Goal: Check status: Check status

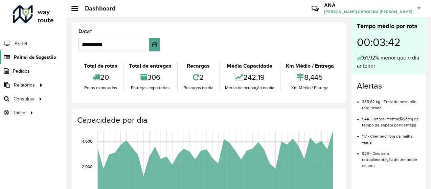
click at [42, 56] on span "Painel de Sugestão" at bounding box center [35, 57] width 42 height 7
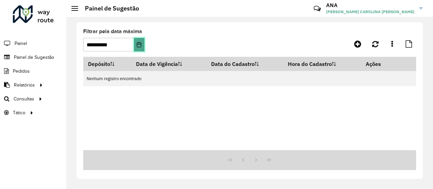
click at [139, 44] on icon "Choose Date" at bounding box center [139, 44] width 4 height 5
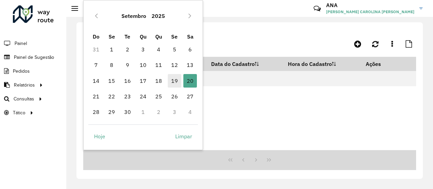
click at [173, 79] on span "19" at bounding box center [175, 81] width 14 height 14
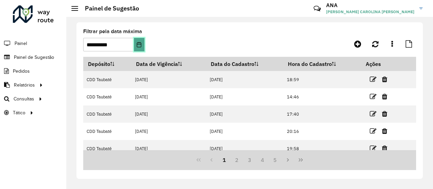
click at [140, 41] on button "Choose Date" at bounding box center [139, 45] width 10 height 14
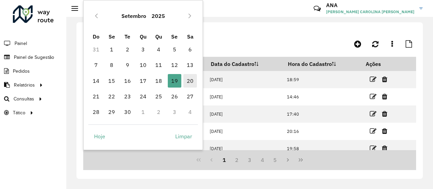
click at [186, 79] on span "20" at bounding box center [190, 81] width 14 height 14
type input "**********"
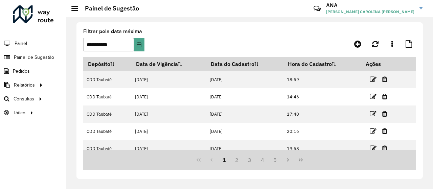
click at [45, 72] on li "Pedidos" at bounding box center [33, 71] width 66 height 14
click at [22, 69] on span "Pedidos" at bounding box center [22, 71] width 18 height 7
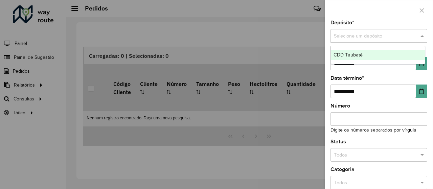
click at [378, 33] on input "text" at bounding box center [372, 35] width 76 height 7
click at [364, 54] on div "CDD Taubaté" at bounding box center [378, 55] width 94 height 11
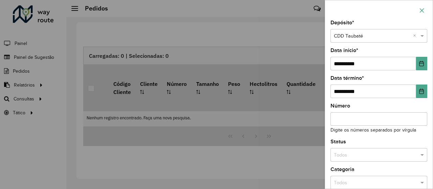
click at [418, 10] on button "button" at bounding box center [421, 10] width 11 height 11
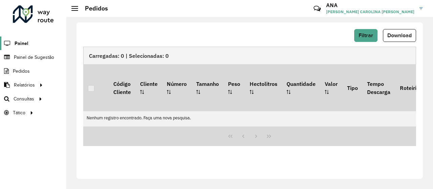
click at [18, 40] on span "Painel" at bounding box center [22, 43] width 14 height 7
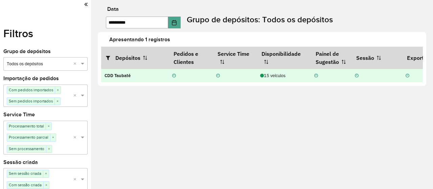
click at [274, 77] on div "15 veículos" at bounding box center [283, 75] width 47 height 6
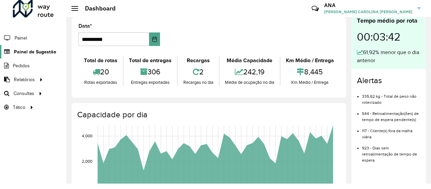
click at [34, 52] on span "Painel de Sugestão" at bounding box center [35, 51] width 42 height 7
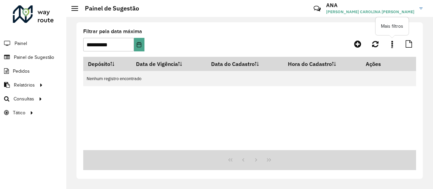
click at [392, 44] on icon at bounding box center [392, 43] width 2 height 7
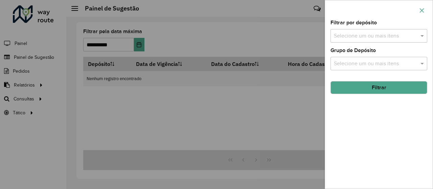
click at [423, 10] on icon "button" at bounding box center [422, 10] width 4 height 4
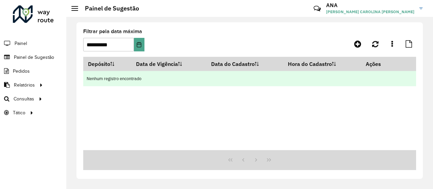
click at [142, 80] on td "Nenhum registro encontrado" at bounding box center [249, 78] width 333 height 15
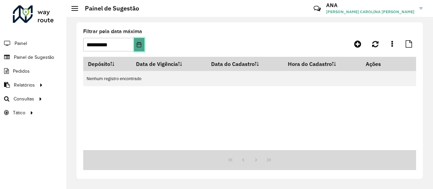
click at [136, 47] on button "Choose Date" at bounding box center [139, 45] width 10 height 14
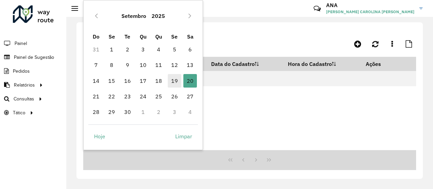
click at [176, 80] on span "19" at bounding box center [175, 81] width 14 height 14
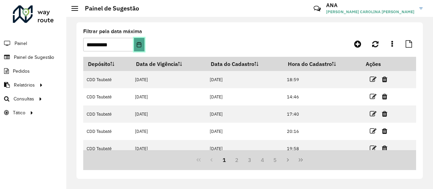
click at [138, 43] on icon "Choose Date" at bounding box center [139, 44] width 4 height 5
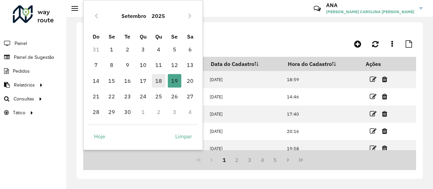
click at [157, 82] on span "18" at bounding box center [159, 81] width 14 height 14
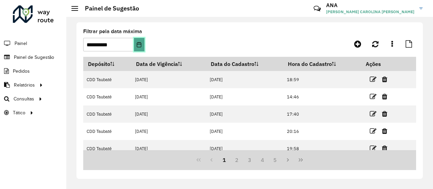
click at [141, 45] on icon "Choose Date" at bounding box center [138, 44] width 5 height 5
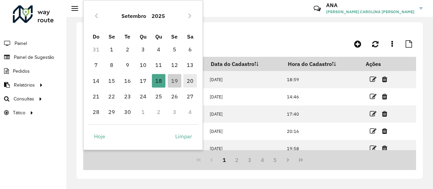
click at [192, 81] on span "20" at bounding box center [190, 81] width 14 height 14
type input "**********"
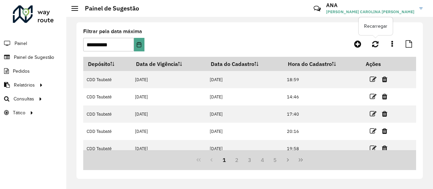
click at [373, 45] on icon at bounding box center [375, 43] width 6 height 7
click at [302, 161] on icon "Last Page" at bounding box center [301, 159] width 4 height 3
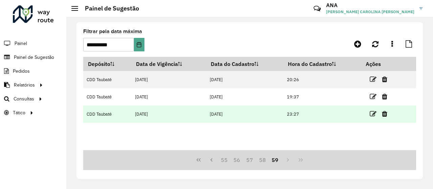
click at [173, 117] on td "[DATE]" at bounding box center [169, 114] width 75 height 17
click at [127, 119] on td "CDD Taubaté" at bounding box center [107, 114] width 48 height 17
click at [175, 110] on td "[DATE]" at bounding box center [169, 114] width 75 height 17
click at [375, 113] on icon at bounding box center [373, 114] width 7 height 7
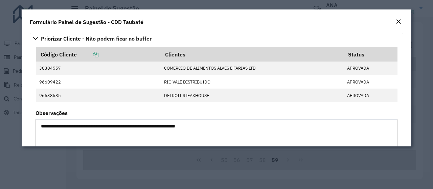
scroll to position [28, 0]
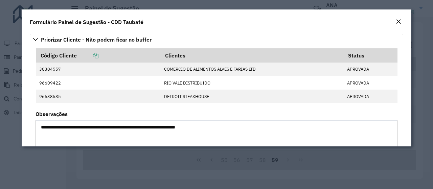
drag, startPoint x: 409, startPoint y: 68, endPoint x: 409, endPoint y: 96, distance: 28.8
click at [409, 96] on div "**********" at bounding box center [217, 89] width 390 height 115
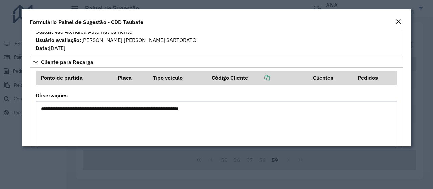
scroll to position [194, 0]
